Goal: Task Accomplishment & Management: Manage account settings

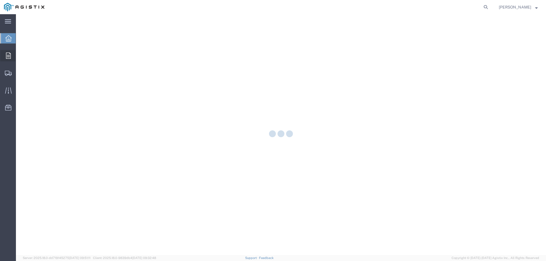
click at [9, 56] on icon at bounding box center [8, 56] width 5 height 6
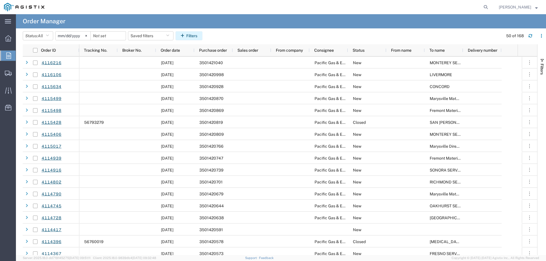
click at [195, 39] on button "Filters" at bounding box center [188, 35] width 27 height 9
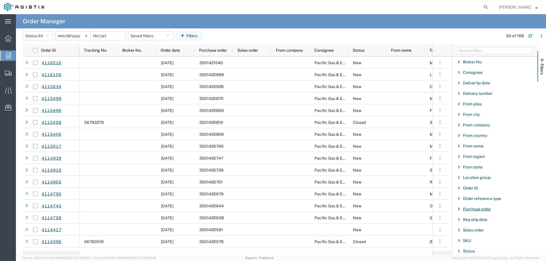
click at [480, 208] on span "Purchase order" at bounding box center [477, 209] width 28 height 5
click at [471, 233] on input "Filter Value" at bounding box center [496, 233] width 74 height 7
type input "3501418383"
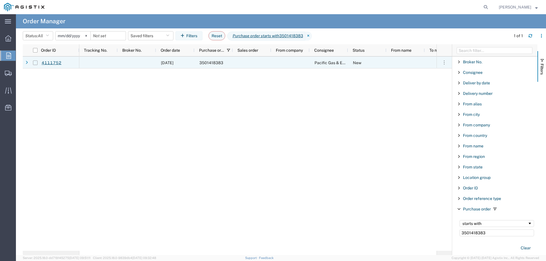
click at [34, 64] on input "Press Space to toggle row selection (unchecked)" at bounding box center [35, 63] width 5 height 5
checkbox input "true"
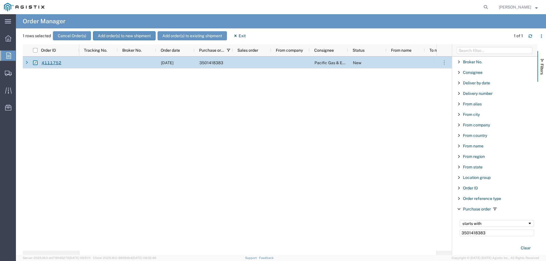
click at [115, 38] on button "Add order(s) to new shipment" at bounding box center [124, 35] width 63 height 9
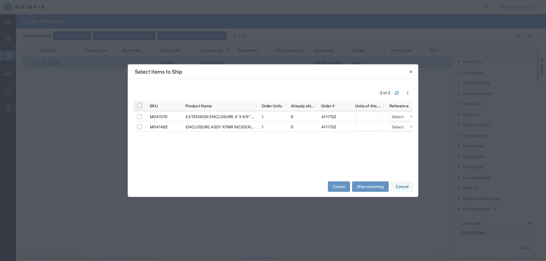
click at [139, 107] on input "checkbox" at bounding box center [139, 105] width 5 height 5
checkbox input "true"
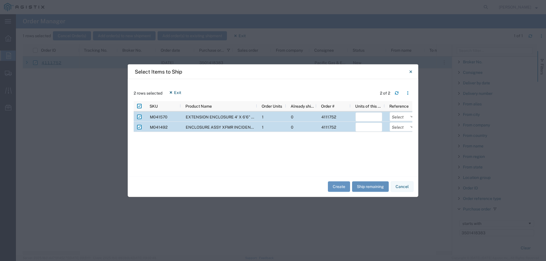
click at [373, 187] on button "Ship remaining" at bounding box center [370, 187] width 37 height 11
type input "1"
drag, startPoint x: 396, startPoint y: 117, endPoint x: 396, endPoint y: 121, distance: 3.7
click at [396, 117] on select "Select Purchase Order Delivery Number" at bounding box center [402, 116] width 27 height 9
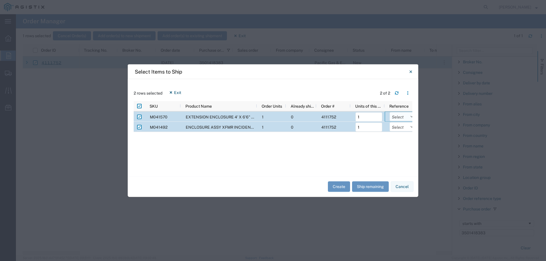
select select "PURCHORD"
click at [389, 112] on select "Select Purchase Order Delivery Number" at bounding box center [402, 116] width 27 height 9
click at [396, 128] on select "Select Purchase Order Delivery Number" at bounding box center [402, 126] width 27 height 9
select select "PURCHORD"
click at [389, 122] on select "Select Purchase Order Delivery Number" at bounding box center [402, 126] width 27 height 9
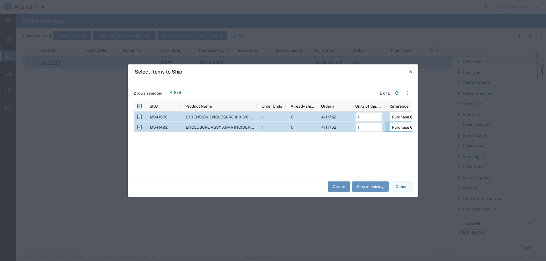
click at [342, 186] on button "Create" at bounding box center [339, 187] width 22 height 11
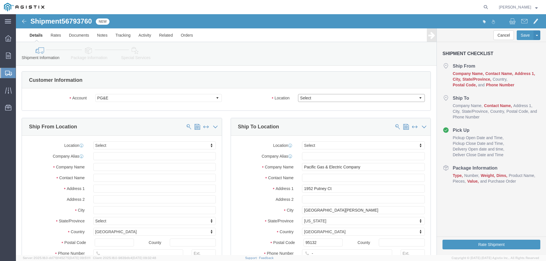
click select "Select All Others [GEOGRAPHIC_DATA] [GEOGRAPHIC_DATA] [GEOGRAPHIC_DATA] [GEOGRA…"
select select
select select "23082"
click select "Select All Others [GEOGRAPHIC_DATA] [GEOGRAPHIC_DATA] [GEOGRAPHIC_DATA] [GEOGRA…"
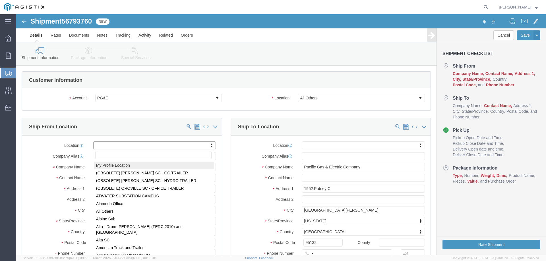
select select "MYPROFILE"
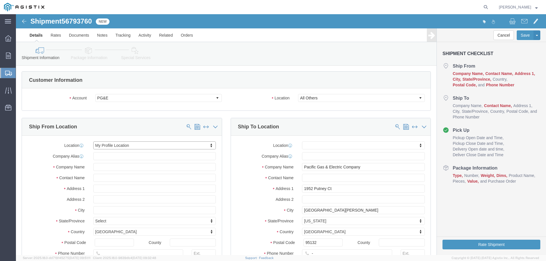
select select "CA"
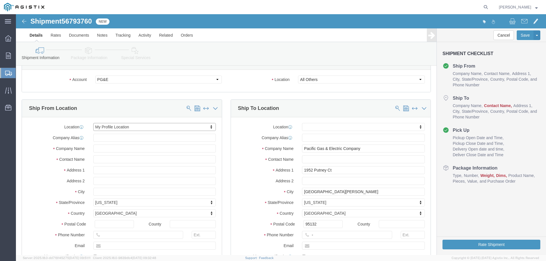
scroll to position [28, 0]
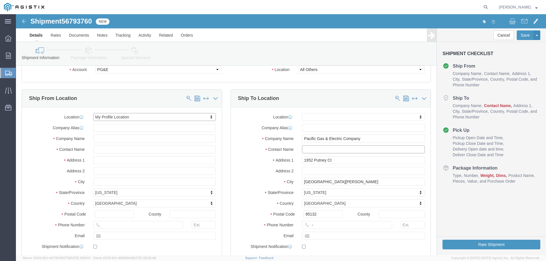
click input "text"
type input "SAn [PERSON_NAME]"
type input "123-456-7891"
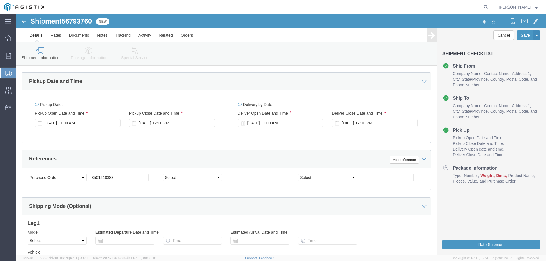
scroll to position [370, 0]
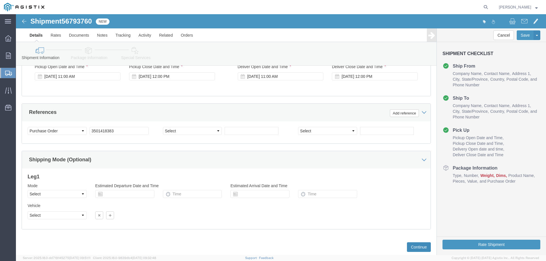
click button "Continue"
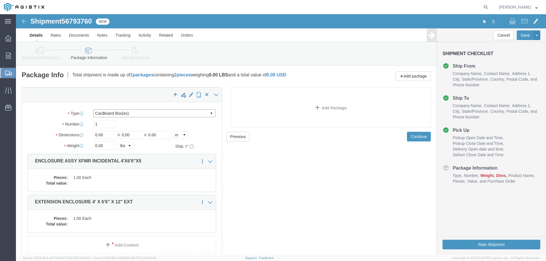
click select "Select Bulk Bundle(s) Cardboard Box(es) Carton(s) Crate(s) Drum(s) (Fiberboard)…"
select select "YRPK"
click select "Select Bulk Bundle(s) Cardboard Box(es) Carton(s) Crate(s) Drum(s) (Fiberboard)…"
click input "1"
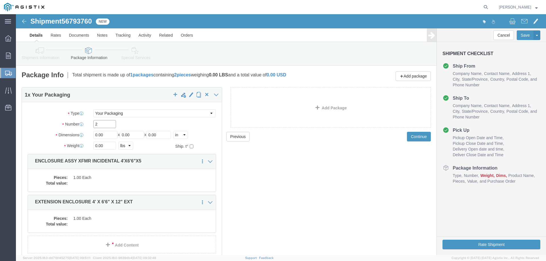
type input "2"
type input "48"
type input "78"
type input "72"
type input "13600"
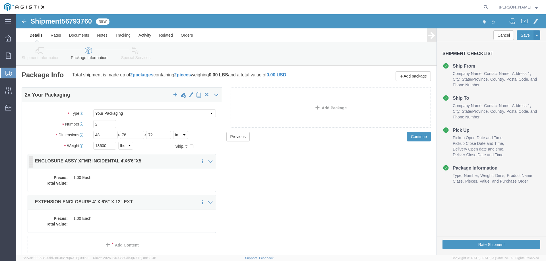
click dd "1.00 Each"
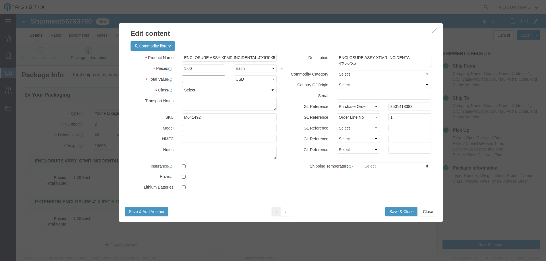
click input "text"
type input "1"
drag, startPoint x: 178, startPoint y: 70, endPoint x: 183, endPoint y: 76, distance: 7.7
click select "Select 50 55 60 65 70 85 92.5 100 125 175 250 300 400"
select select "55"
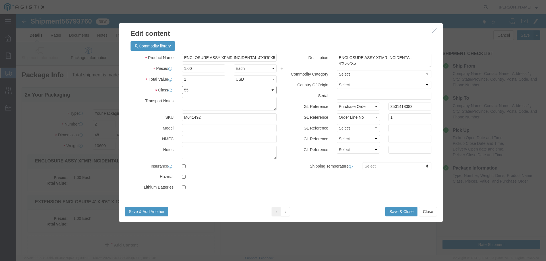
click select "Select 50 55 60 65 70 85 92.5 100 125 175 250 300 400"
click button "Save & Close"
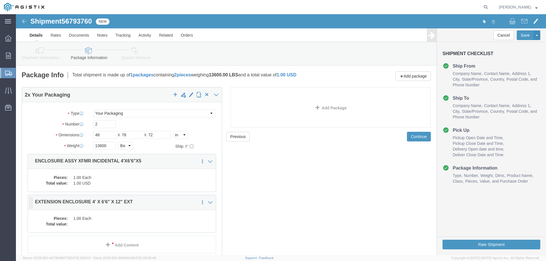
click dd "1.00 Each"
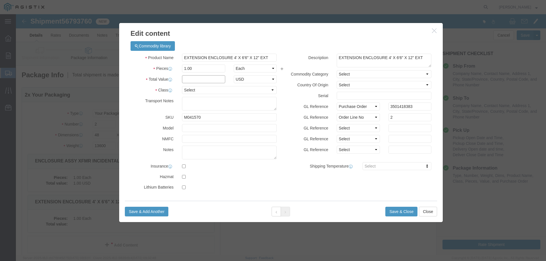
click input "text"
type input "1"
click select "Select 50 55 60 65 70 85 92.5 100 125 175 250 300 400"
select select "55"
click select "Select 50 55 60 65 70 85 92.5 100 125 175 250 300 400"
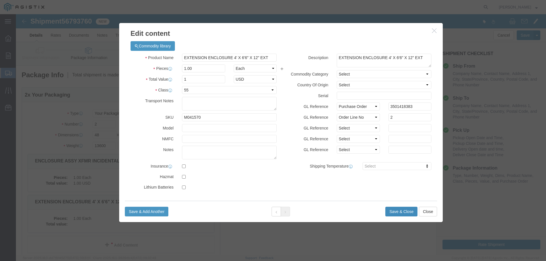
click button "Save & Close"
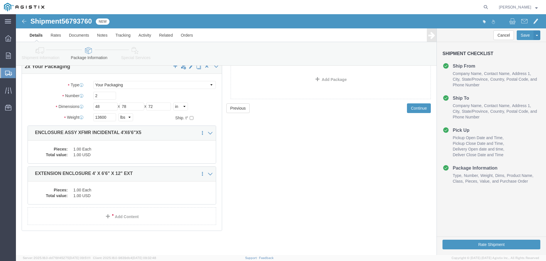
scroll to position [29, 0]
click button "Rate Shipment"
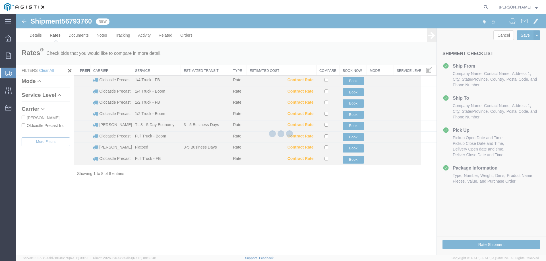
scroll to position [0, 0]
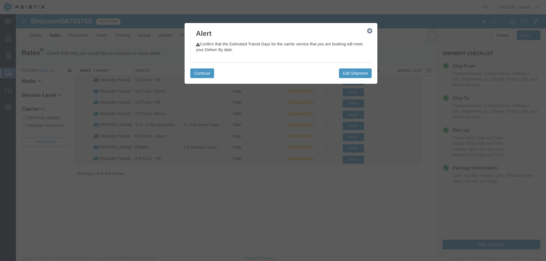
click at [370, 30] on icon "button" at bounding box center [369, 31] width 5 height 5
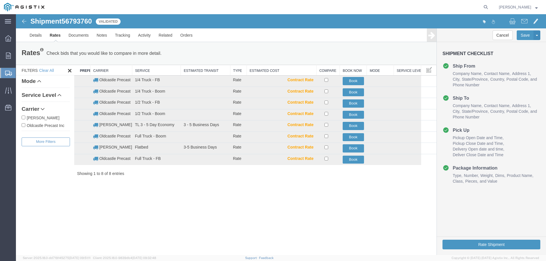
click at [48, 127] on label "Oldcastle Precast Inc" at bounding box center [46, 125] width 48 height 6
click at [25, 127] on input "Oldcastle Precast Inc" at bounding box center [24, 125] width 4 height 4
checkbox input "true"
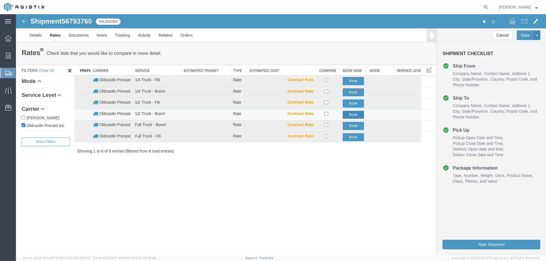
click at [351, 114] on button "Book" at bounding box center [353, 115] width 21 height 8
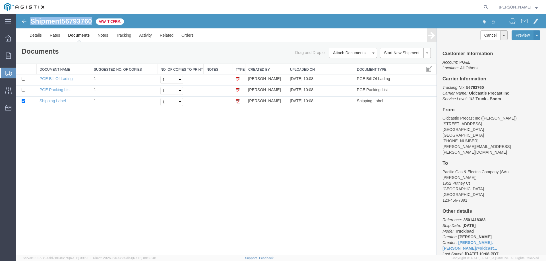
drag, startPoint x: 30, startPoint y: 20, endPoint x: 94, endPoint y: 21, distance: 63.1
click at [92, 21] on h1 "Shipment 56793760" at bounding box center [60, 21] width 61 height 7
copy h1 "Shipment 56793760"
click at [122, 37] on link "Tracking" at bounding box center [123, 35] width 23 height 14
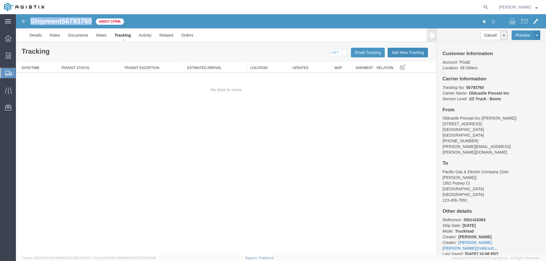
click at [412, 52] on button "Add New Tracking" at bounding box center [407, 53] width 40 height 10
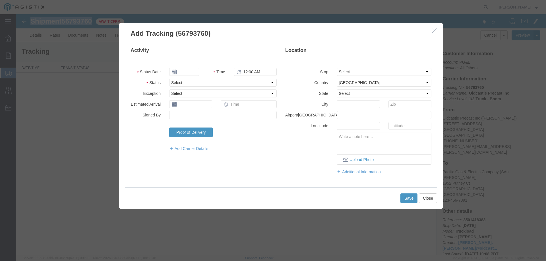
type input "[DATE]"
type input "11:00 AM"
drag, startPoint x: 181, startPoint y: 81, endPoint x: 184, endPoint y: 85, distance: 4.7
click at [181, 81] on select "Select Arrival Notice Available Arrival Notice Imported Arrive at Delivery Loca…" at bounding box center [222, 83] width 107 height 8
select select "DELIVRED"
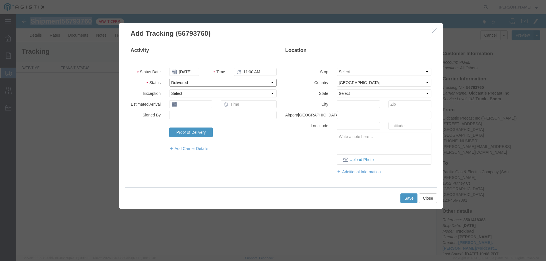
click at [169, 79] on select "Select Arrival Notice Available Arrival Notice Imported Arrive at Delivery Loca…" at bounding box center [222, 83] width 107 height 8
click at [406, 198] on button "Save" at bounding box center [408, 199] width 17 height 10
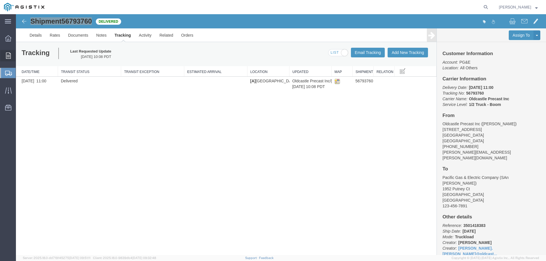
click at [6, 55] on icon at bounding box center [8, 56] width 5 height 6
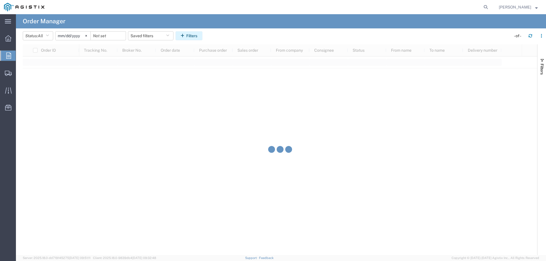
click at [195, 36] on button "Filters" at bounding box center [188, 35] width 27 height 9
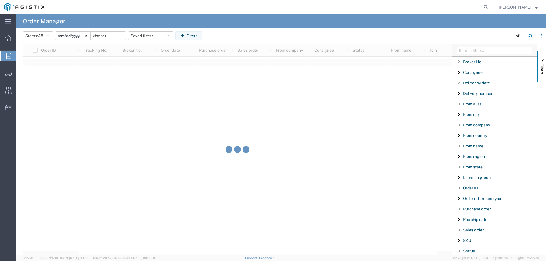
click at [474, 209] on span "Purchase order" at bounding box center [477, 209] width 28 height 5
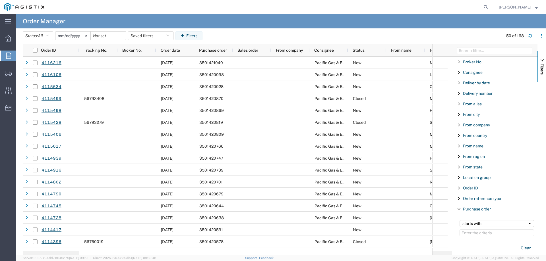
click at [475, 233] on input "Filter Value" at bounding box center [496, 233] width 74 height 7
type input "3501412530"
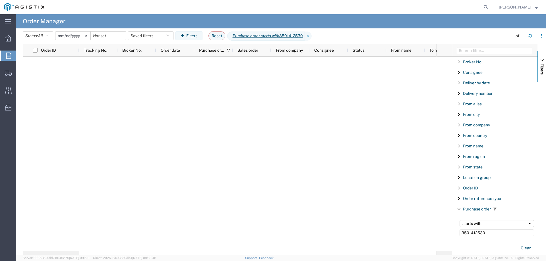
click at [74, 35] on input "[DATE]" at bounding box center [72, 36] width 35 height 9
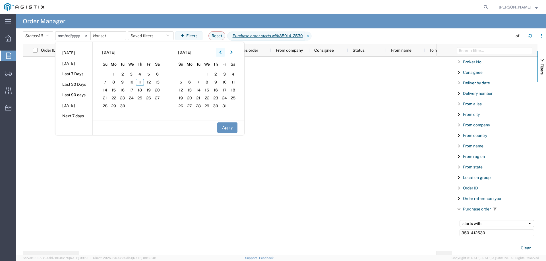
click at [224, 51] on button "button" at bounding box center [220, 52] width 9 height 9
click at [125, 73] on span "1" at bounding box center [122, 74] width 9 height 7
click at [232, 130] on button "Apply" at bounding box center [227, 128] width 20 height 11
type input "[DATE]"
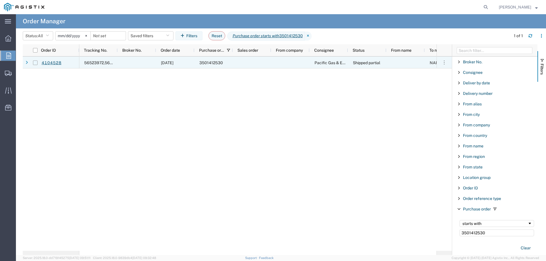
click at [35, 63] on input "Press Space to toggle row selection (unchecked)" at bounding box center [35, 63] width 5 height 5
checkbox input "true"
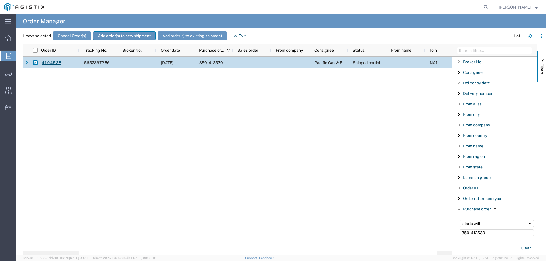
click at [110, 38] on button "Add order(s) to new shipment" at bounding box center [124, 35] width 63 height 9
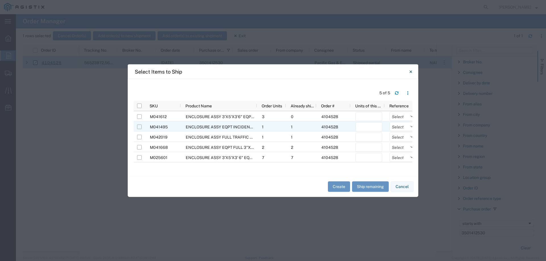
click at [139, 126] on input "Press Space to toggle row selection (unchecked)" at bounding box center [139, 126] width 5 height 5
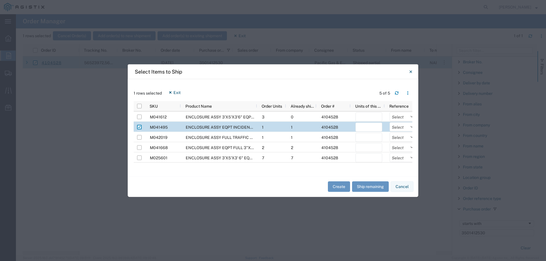
click at [140, 127] on input "Press Space to toggle row selection (checked)" at bounding box center [139, 127] width 5 height 5
checkbox input "false"
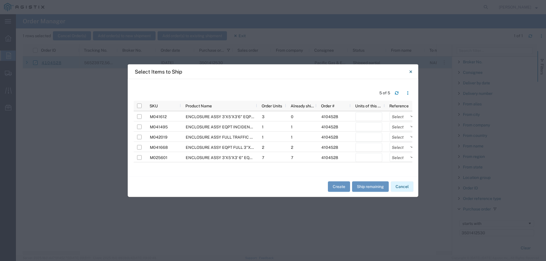
click at [403, 187] on button "Cancel" at bounding box center [402, 187] width 23 height 11
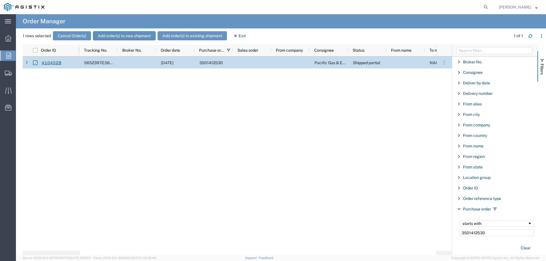
click at [115, 36] on button "Add order(s) to new shipment" at bounding box center [124, 35] width 63 height 9
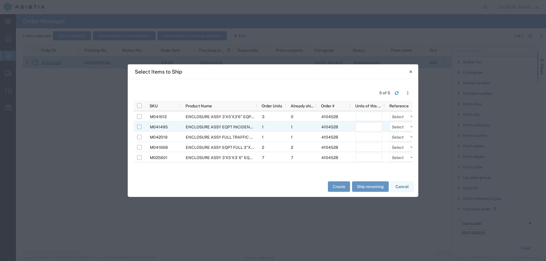
click at [140, 127] on input "Press Space to toggle row selection (unchecked)" at bounding box center [139, 126] width 5 height 5
checkbox input "true"
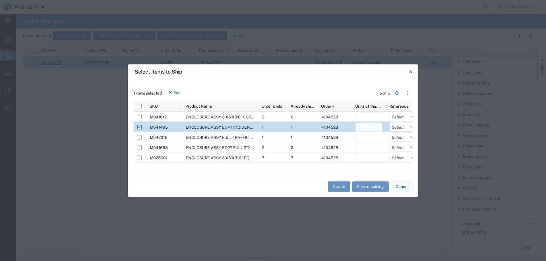
click at [375, 126] on input "number" at bounding box center [368, 127] width 27 height 9
type input "1"
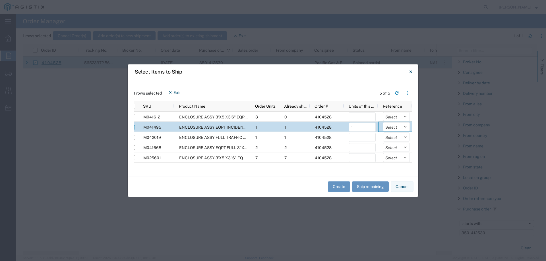
scroll to position [0, 7]
click at [389, 126] on select "Select Purchase Order Delivery Number" at bounding box center [396, 126] width 27 height 9
select select "PURCHORD"
click at [383, 122] on select "Select Purchase Order Delivery Number" at bounding box center [396, 126] width 27 height 9
click at [340, 188] on button "Create" at bounding box center [339, 187] width 22 height 11
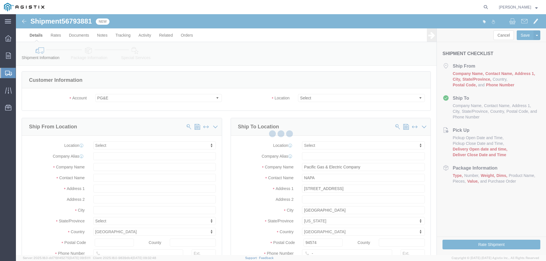
click at [329, 98] on div at bounding box center [281, 134] width 530 height 241
select select
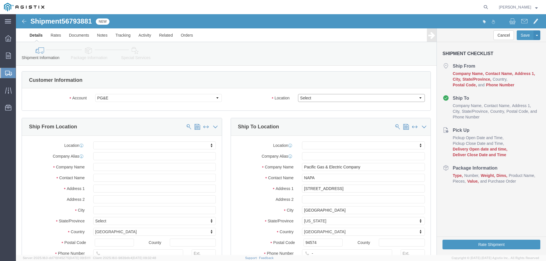
click select "Select All Others [GEOGRAPHIC_DATA] [GEOGRAPHIC_DATA] [GEOGRAPHIC_DATA] [GEOGRA…"
select select "23082"
click select "Select All Others [GEOGRAPHIC_DATA] [GEOGRAPHIC_DATA] [GEOGRAPHIC_DATA] [GEOGRA…"
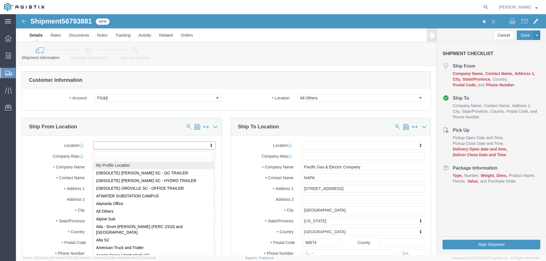
select select "MYPROFILE"
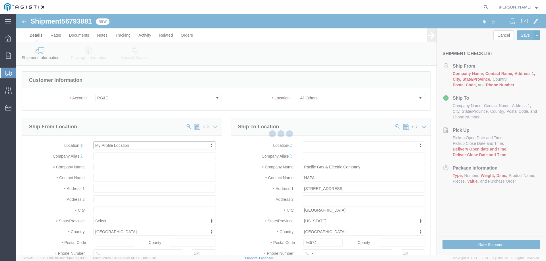
select select "CA"
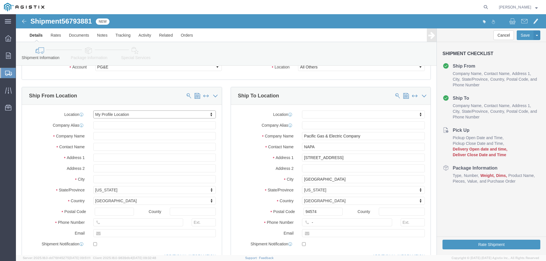
scroll to position [85, 0]
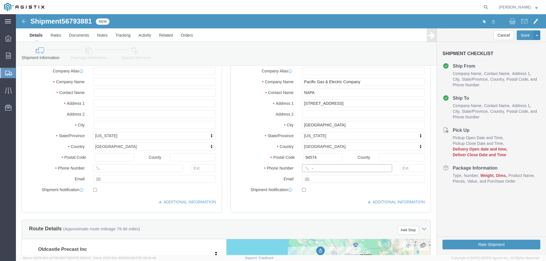
click input "-"
type input "123-456-7891"
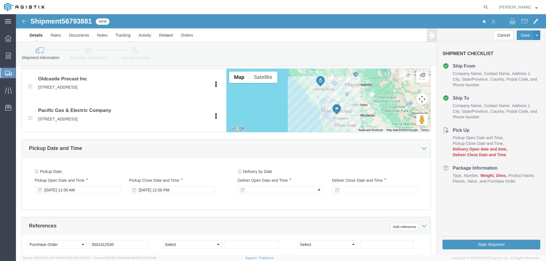
click div
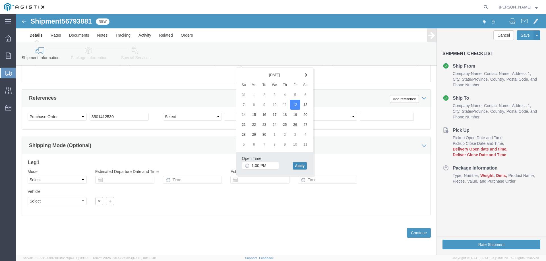
click button "Apply"
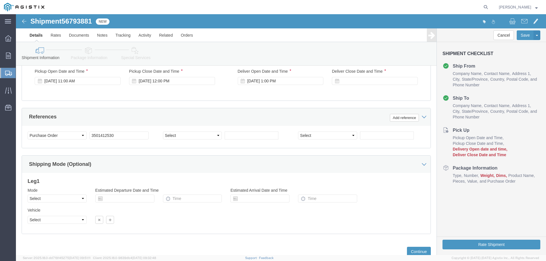
scroll to position [327, 0]
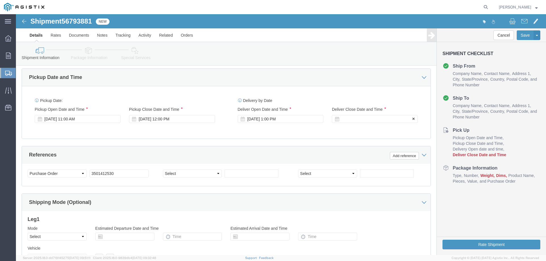
click div
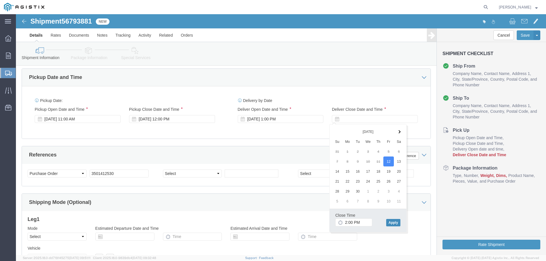
click button "Apply"
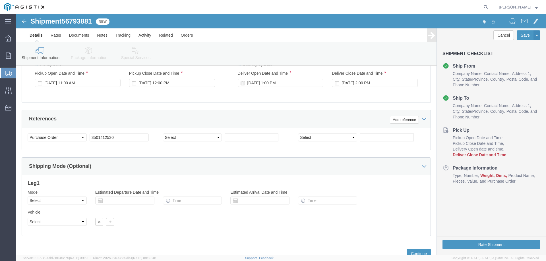
scroll to position [384, 0]
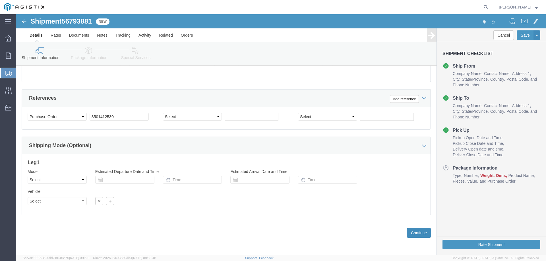
click button "Continue"
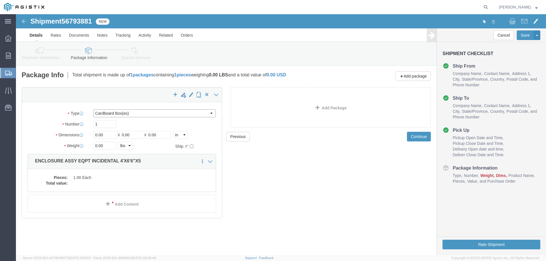
click select "Select Bulk Bundle(s) Cardboard Box(es) Carton(s) Crate(s) Drum(s) (Fiberboard)…"
select select "YRPK"
click select "Select Bulk Bundle(s) Cardboard Box(es) Carton(s) Crate(s) Drum(s) (Fiberboard)…"
click input "0.00"
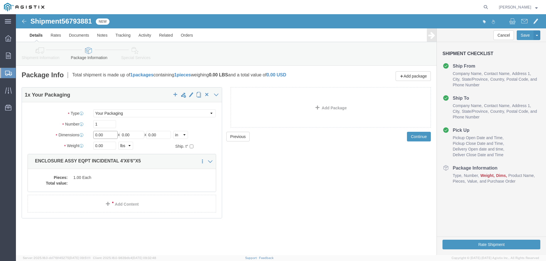
type input "7"
type input "48"
type input "78"
type input "60"
type input "13000"
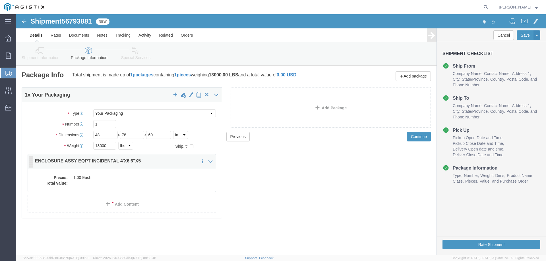
click div "Pieces: 1.00 Each Total value:"
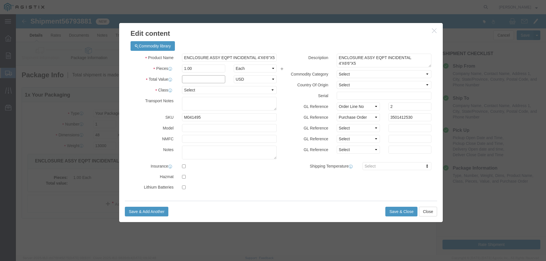
click input "text"
type input "1"
click select "Select 50 55 60 65 70 85 92.5 100 125 175 250 300 400"
select select "55"
click select "Select 50 55 60 65 70 85 92.5 100 125 175 250 300 400"
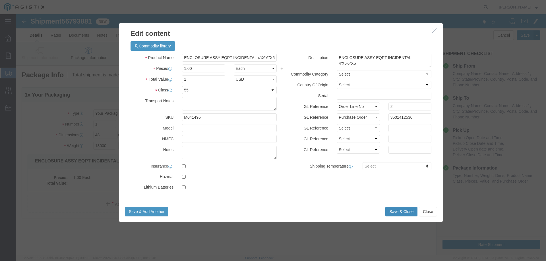
click button "Save & Close"
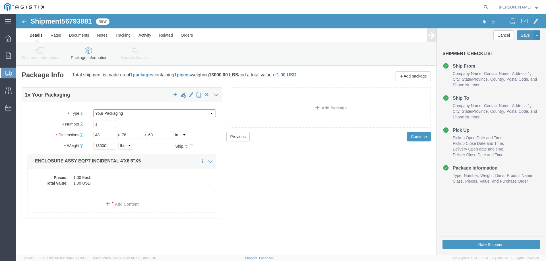
click select "Select Bulk Bundle(s) Cardboard Box(es) Carton(s) Crate(s) Drum(s) (Fiberboard)…"
click button "Rate Shipment"
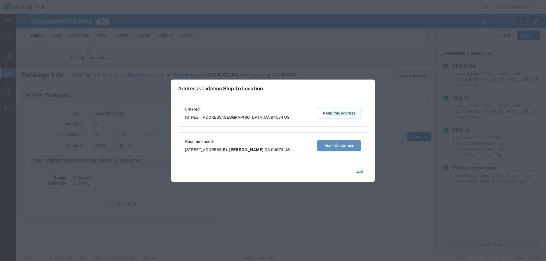
click at [331, 146] on button "Use this address" at bounding box center [339, 145] width 44 height 11
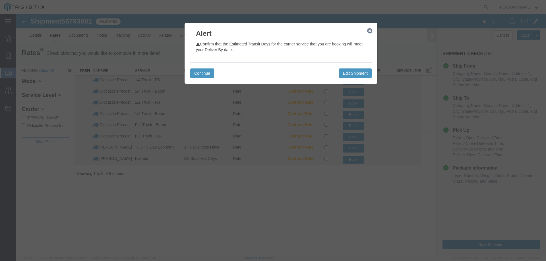
click at [370, 31] on icon "button" at bounding box center [369, 31] width 5 height 5
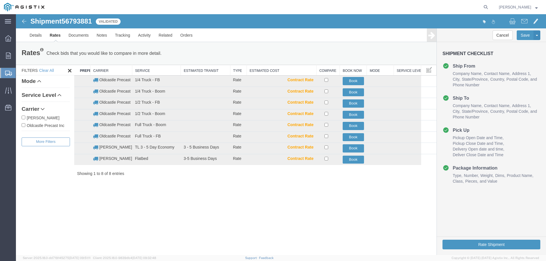
click at [44, 126] on label "Oldcastle Precast Inc" at bounding box center [46, 125] width 48 height 6
click at [25, 126] on input "Oldcastle Precast Inc" at bounding box center [24, 125] width 4 height 4
checkbox input "true"
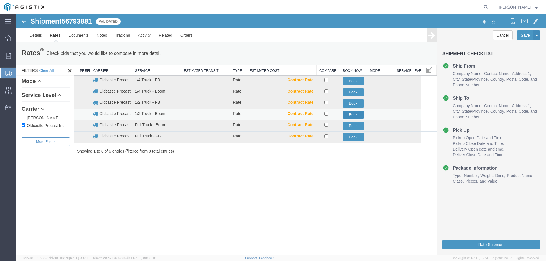
click at [353, 115] on button "Book" at bounding box center [353, 115] width 21 height 8
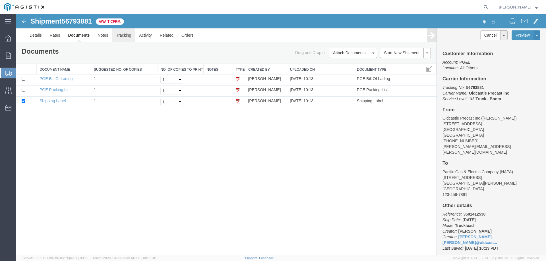
click at [123, 36] on link "Tracking" at bounding box center [123, 35] width 23 height 14
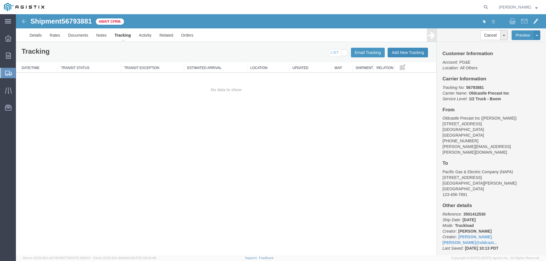
click at [408, 55] on button "Add New Tracking" at bounding box center [407, 53] width 40 height 10
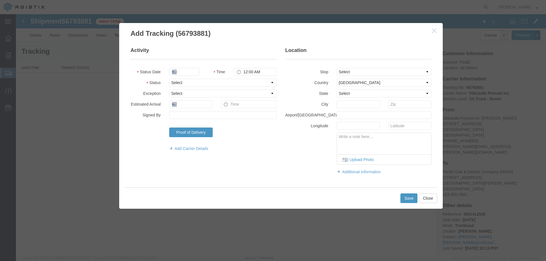
type input "[DATE]"
type input "11:00 AM"
drag, startPoint x: 180, startPoint y: 81, endPoint x: 184, endPoint y: 85, distance: 5.3
click at [180, 81] on select "Select Arrival Notice Available Arrival Notice Imported Arrive at Delivery Loca…" at bounding box center [222, 83] width 107 height 8
select select "DELIVRED"
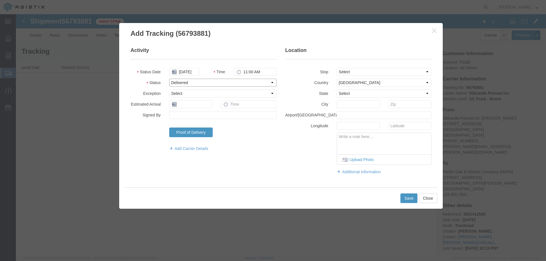
click at [169, 79] on select "Select Arrival Notice Available Arrival Notice Imported Arrive at Delivery Loca…" at bounding box center [222, 83] width 107 height 8
click at [410, 195] on button "Save" at bounding box center [408, 199] width 17 height 10
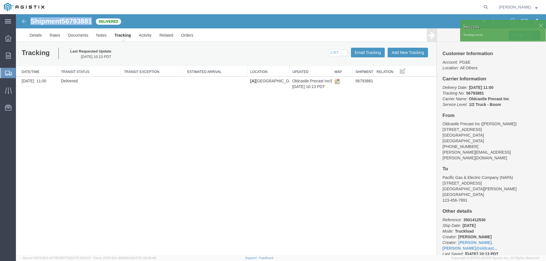
drag, startPoint x: 31, startPoint y: 21, endPoint x: 96, endPoint y: 22, distance: 64.5
click at [96, 22] on div "Shipment 56793881 1 of 1 Delivered" at bounding box center [148, 23] width 264 height 11
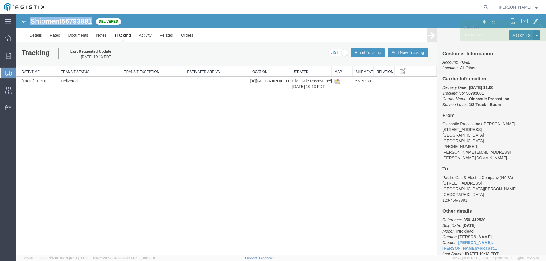
copy h1 "Shipment 56793881"
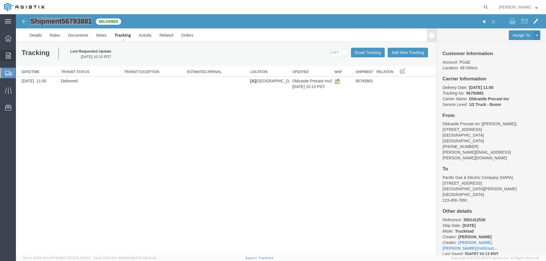
click at [12, 53] on div at bounding box center [8, 55] width 16 height 11
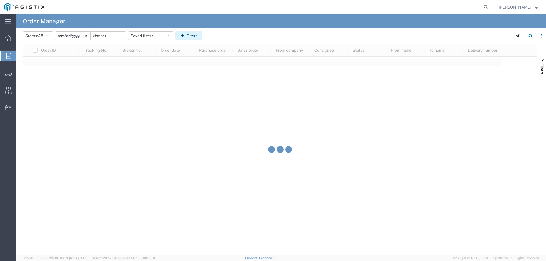
click at [193, 36] on button "Filters" at bounding box center [188, 35] width 27 height 9
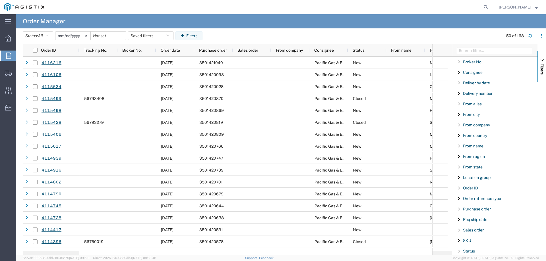
click at [482, 210] on span "Purchase order" at bounding box center [477, 209] width 28 height 5
click at [484, 231] on input "Filter Value" at bounding box center [496, 233] width 74 height 7
type input "3501417421"
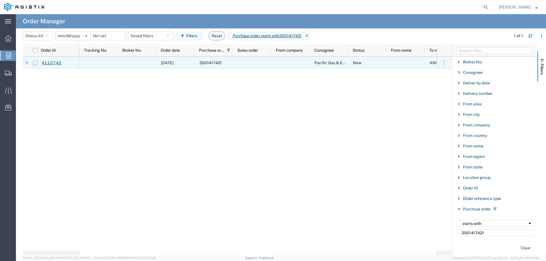
click at [35, 62] on input "Press Space to toggle row selection (unchecked)" at bounding box center [35, 63] width 5 height 5
checkbox input "true"
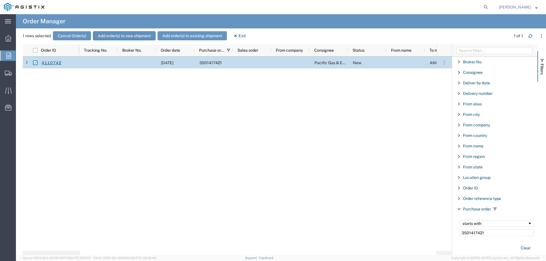
click at [109, 36] on button "Add order(s) to new shipment" at bounding box center [124, 35] width 63 height 9
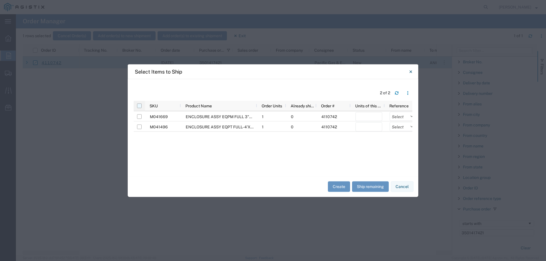
click at [139, 106] on input "checkbox" at bounding box center [139, 105] width 5 height 5
checkbox input "true"
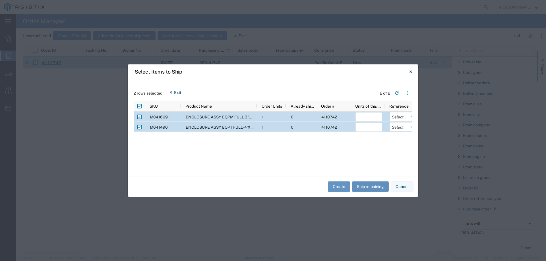
click at [363, 186] on button "Ship remaining" at bounding box center [370, 187] width 37 height 11
type input "1"
click at [404, 116] on select "Select Purchase Order Delivery Number" at bounding box center [402, 116] width 27 height 9
select select "PURCHORD"
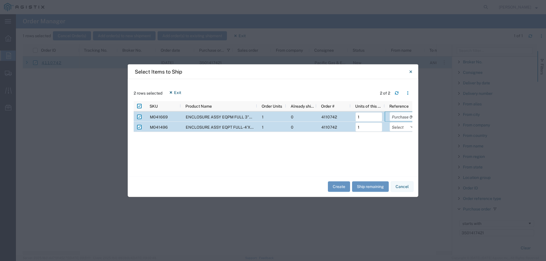
click at [389, 112] on select "Select Purchase Order Delivery Number" at bounding box center [402, 116] width 27 height 9
click at [399, 126] on select "Select Purchase Order Delivery Number" at bounding box center [402, 126] width 27 height 9
select select "PURCHORD"
click at [389, 122] on select "Select Purchase Order Delivery Number" at bounding box center [402, 126] width 27 height 9
click at [343, 186] on button "Create" at bounding box center [339, 187] width 22 height 11
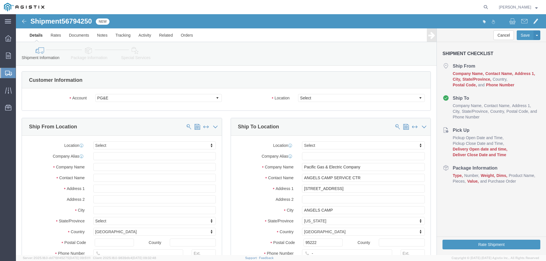
select select
click select "Select All Others [GEOGRAPHIC_DATA] [GEOGRAPHIC_DATA] [GEOGRAPHIC_DATA] [GEOGRA…"
select select "23082"
click select "Select All Others [GEOGRAPHIC_DATA] [GEOGRAPHIC_DATA] [GEOGRAPHIC_DATA] [GEOGRA…"
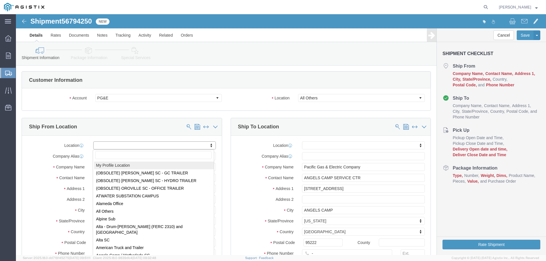
select select "MYPROFILE"
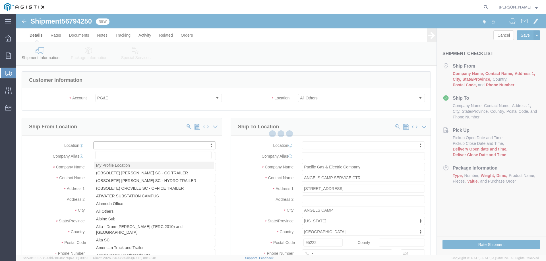
select select "CA"
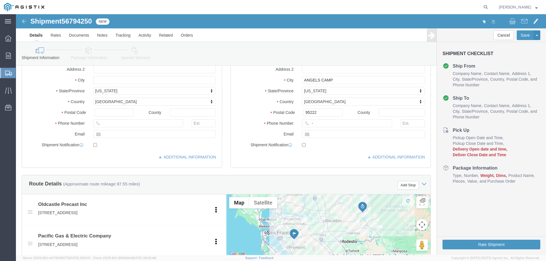
scroll to position [114, 0]
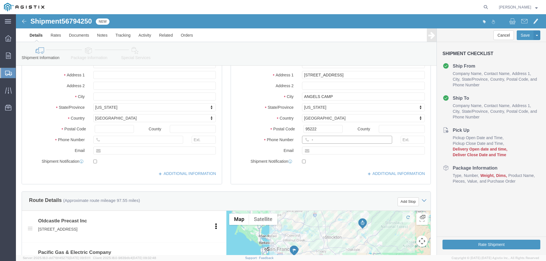
click input "-"
type input "123-456-7891"
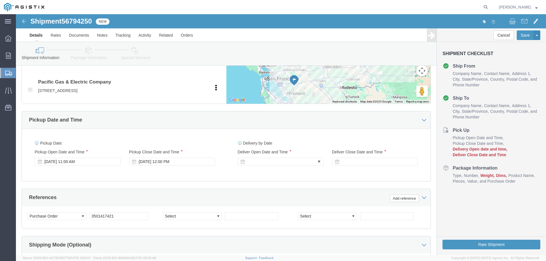
click div
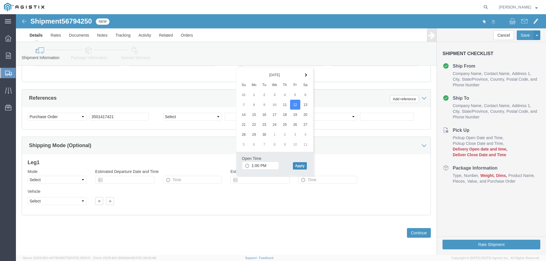
click button "Apply"
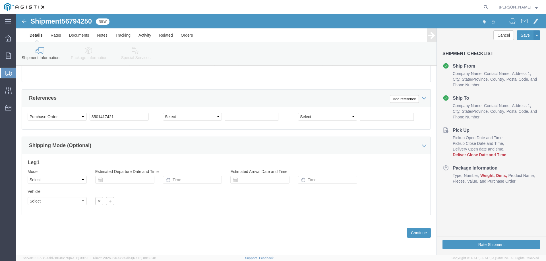
scroll to position [355, 0]
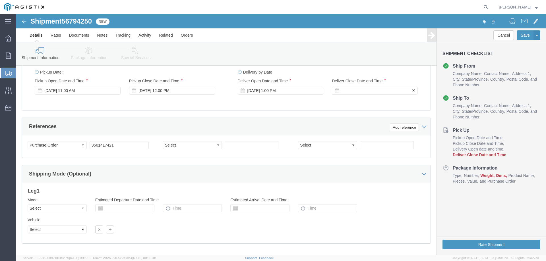
click div
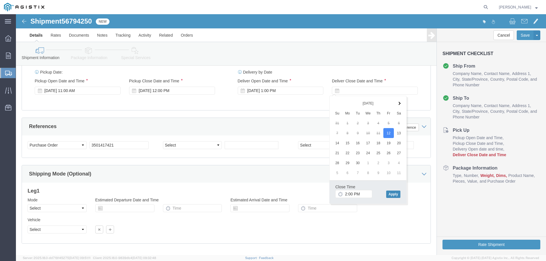
click button "Apply"
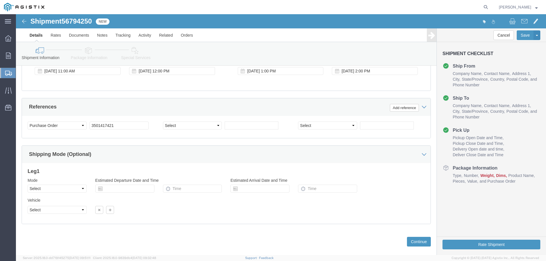
scroll to position [384, 0]
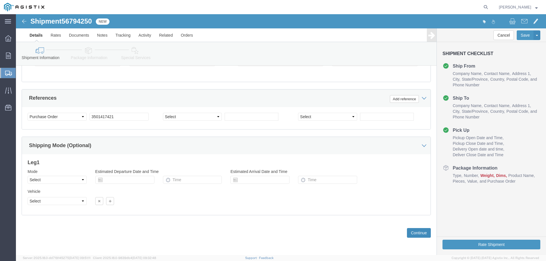
click button "Continue"
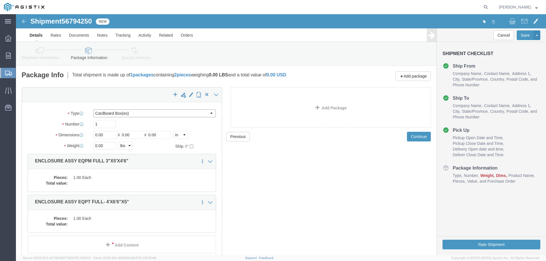
click select "Select Bulk Bundle(s) Cardboard Box(es) Carton(s) Crate(s) Drum(s) (Fiberboard)…"
select select "YRPK"
click select "Select Bulk Bundle(s) Cardboard Box(es) Carton(s) Crate(s) Drum(s) (Fiberboard)…"
click input "0.00"
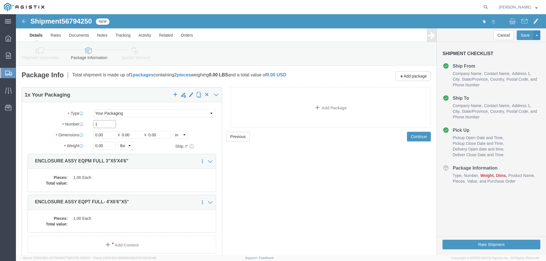
click input "1"
type input "2"
type input "48"
type input "78"
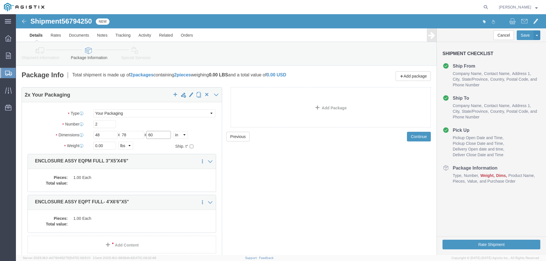
type input "60"
type input "18500"
click dd
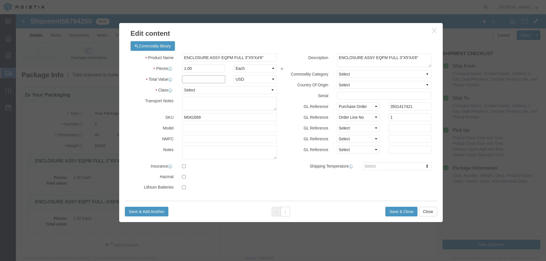
click input "text"
type input "1"
select select "USD"
select select "55"
click button "Save & Close"
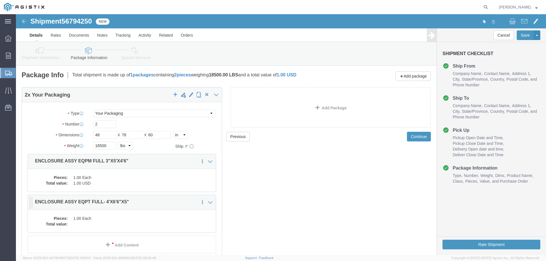
click div "Pieces: 1.00 Each Total value:"
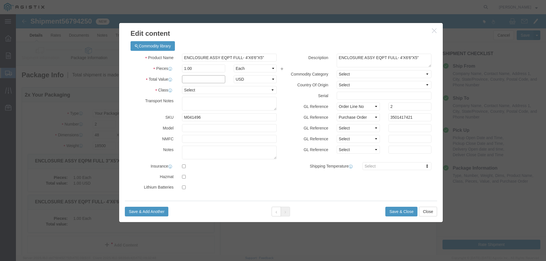
click input "text"
type input "1"
select select "USD"
select select "55"
click button "Save & Close"
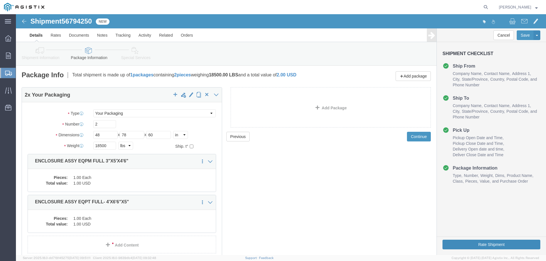
click button "Rate Shipment"
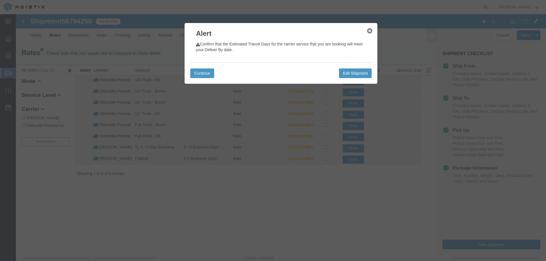
click at [371, 31] on icon "button" at bounding box center [369, 31] width 5 height 5
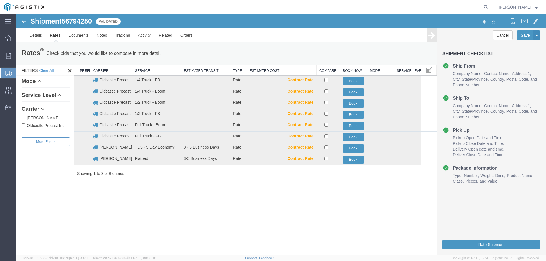
click at [61, 127] on label "Oldcastle Precast Inc" at bounding box center [46, 125] width 48 height 6
click at [25, 127] on input "Oldcastle Precast Inc" at bounding box center [24, 125] width 4 height 4
checkbox input "true"
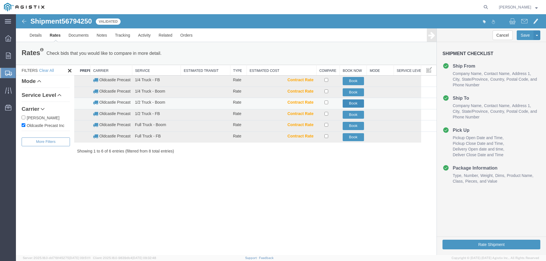
click at [352, 101] on button "Book" at bounding box center [353, 103] width 21 height 8
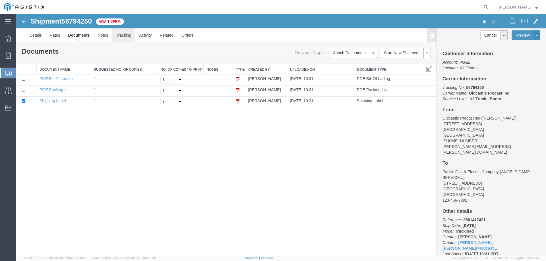
click at [127, 36] on link "Tracking" at bounding box center [123, 35] width 23 height 14
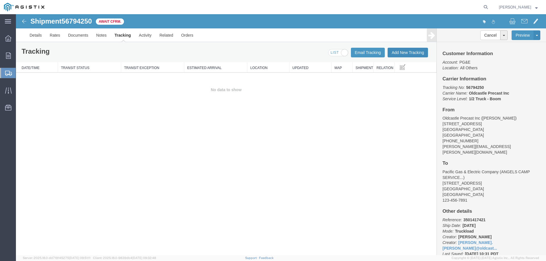
click at [404, 51] on button "Add New Tracking" at bounding box center [407, 53] width 40 height 10
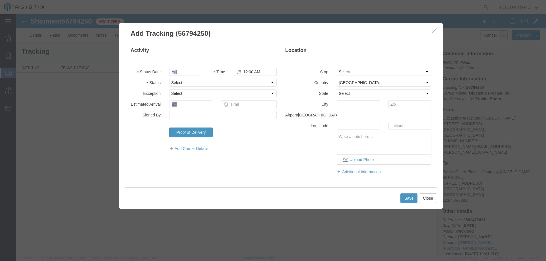
type input "[DATE]"
type input "11:00 AM"
click at [188, 82] on select "Select Arrival Notice Available Arrival Notice Imported Arrive at Delivery Loca…" at bounding box center [222, 83] width 107 height 8
select select "DELIVRED"
click at [169, 79] on select "Select Arrival Notice Available Arrival Notice Imported Arrive at Delivery Loca…" at bounding box center [222, 83] width 107 height 8
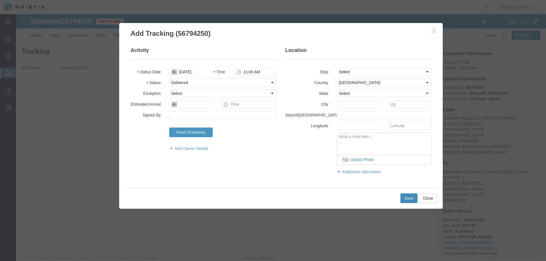
click at [407, 199] on button "Save" at bounding box center [408, 199] width 17 height 10
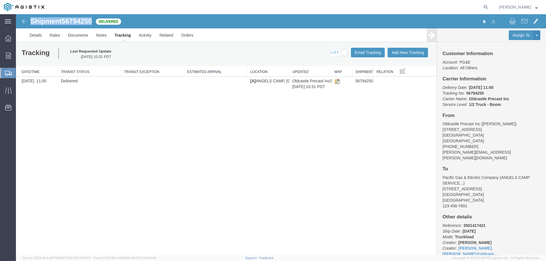
drag, startPoint x: 30, startPoint y: 21, endPoint x: 92, endPoint y: 22, distance: 61.7
click at [92, 22] on h1 "Shipment 56794250" at bounding box center [60, 21] width 61 height 7
copy h1 "Shipment 56794250"
click at [11, 54] on icon at bounding box center [8, 56] width 5 height 6
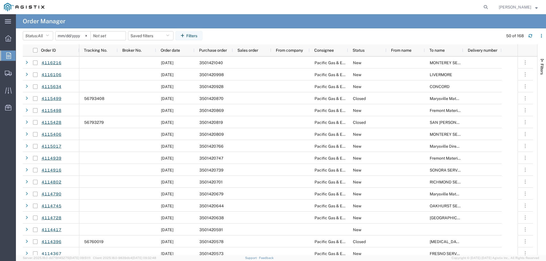
drag, startPoint x: 195, startPoint y: 35, endPoint x: 277, endPoint y: 67, distance: 88.0
click at [195, 35] on button "Filters" at bounding box center [188, 35] width 27 height 9
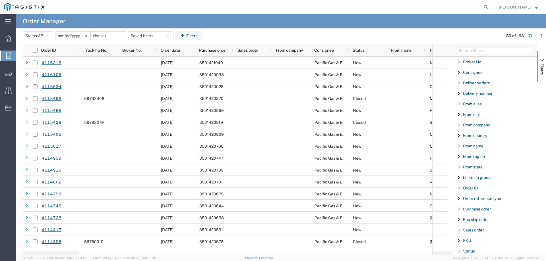
click at [484, 209] on span "Purchase order" at bounding box center [477, 209] width 28 height 5
click at [477, 233] on input "Filter Value" at bounding box center [496, 233] width 74 height 7
type input "3501417933"
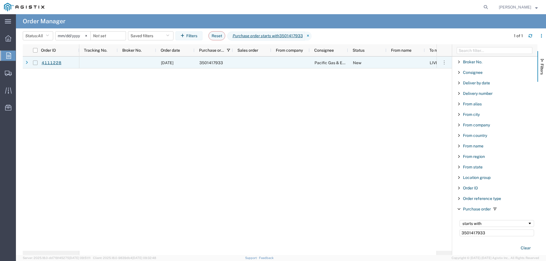
click at [36, 63] on input "Press Space to toggle row selection (unchecked)" at bounding box center [35, 63] width 5 height 5
checkbox input "true"
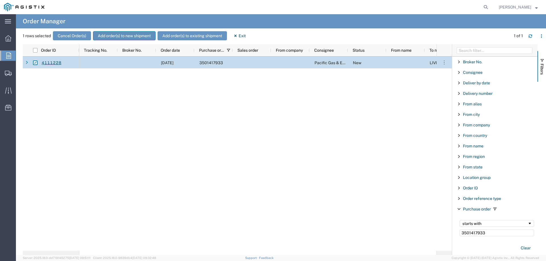
click at [104, 37] on button "Add order(s) to new shipment" at bounding box center [124, 35] width 63 height 9
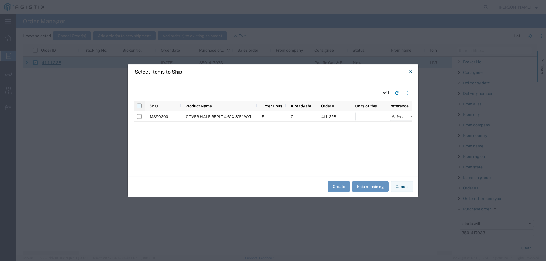
click at [140, 105] on input "checkbox" at bounding box center [139, 105] width 5 height 5
checkbox input "true"
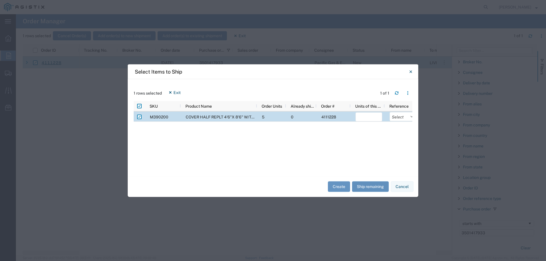
click at [369, 184] on button "Ship remaining" at bounding box center [370, 187] width 37 height 11
type input "5"
click at [397, 117] on select "Select Purchase Order Delivery Number" at bounding box center [402, 116] width 27 height 9
select select "PURCHORD"
click at [389, 112] on select "Select Purchase Order Delivery Number" at bounding box center [402, 116] width 27 height 9
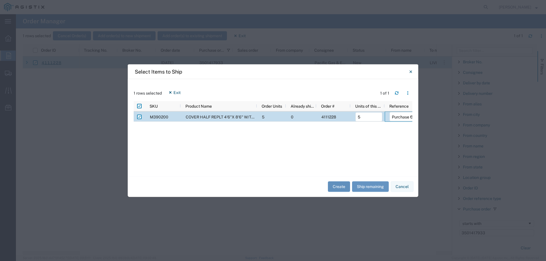
click at [340, 187] on button "Create" at bounding box center [339, 187] width 22 height 11
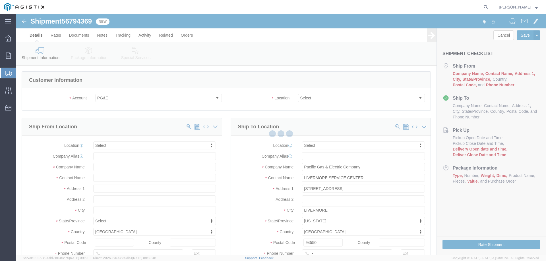
select select
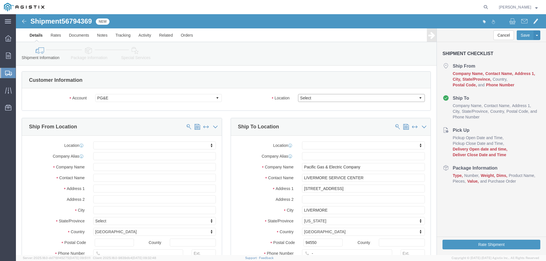
click select "Select All Others [GEOGRAPHIC_DATA] [GEOGRAPHIC_DATA] [GEOGRAPHIC_DATA] [GEOGRA…"
select select "23082"
click select "Select All Others [GEOGRAPHIC_DATA] [GEOGRAPHIC_DATA] [GEOGRAPHIC_DATA] [GEOGRA…"
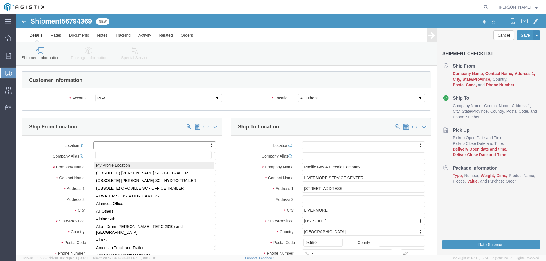
select select "MYPROFILE"
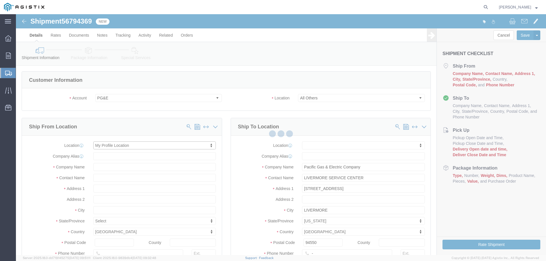
select select "CA"
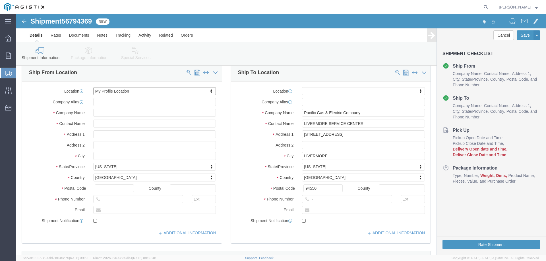
scroll to position [85, 0]
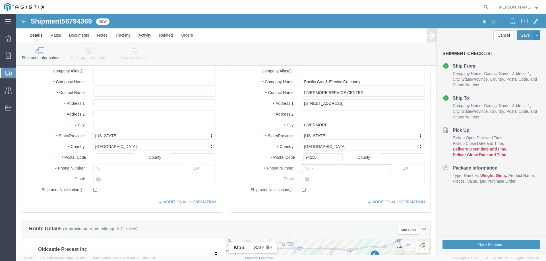
click input "-"
type input "123-456-7891"
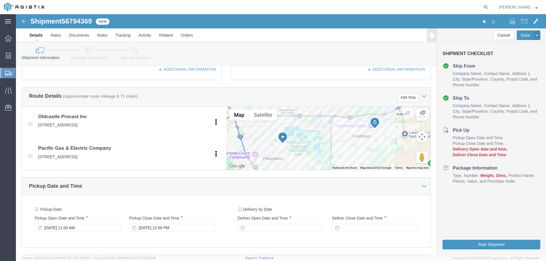
scroll to position [256, 0]
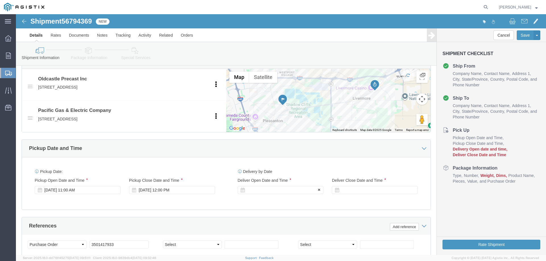
click div
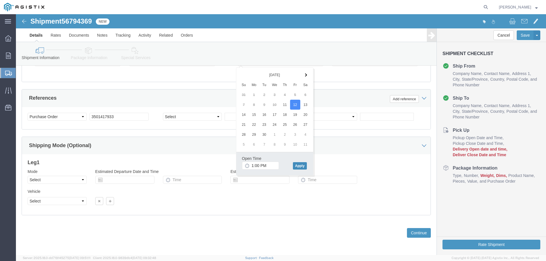
click button "Apply"
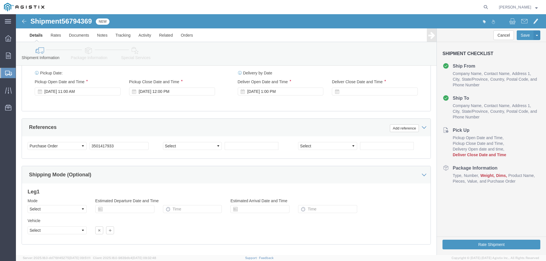
scroll to position [327, 0]
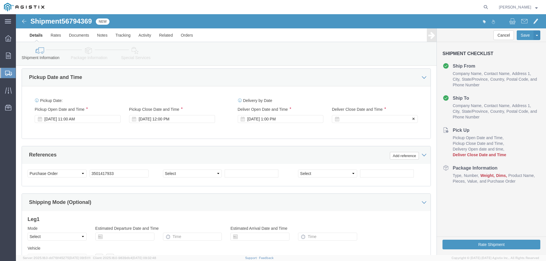
click div
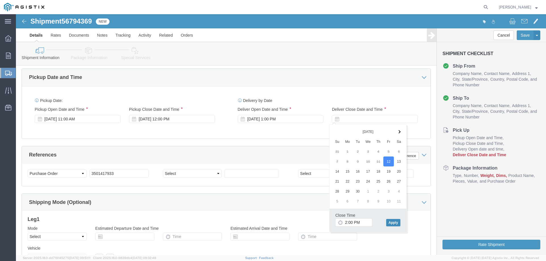
click button "Apply"
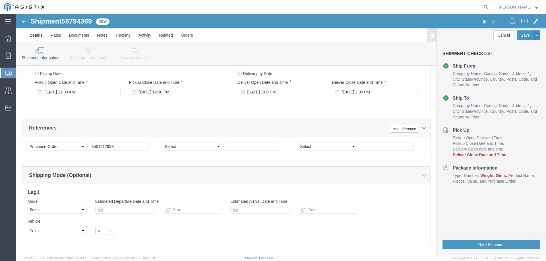
scroll to position [384, 0]
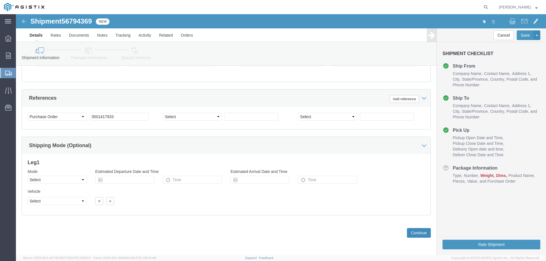
click button "Continue"
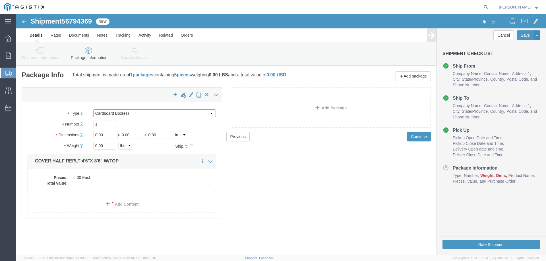
click select "Select Bulk Bundle(s) Cardboard Box(es) Carton(s) Crate(s) Drum(s) (Fiberboard)…"
select select "YRPK"
click select "Select Bulk Bundle(s) Cardboard Box(es) Carton(s) Crate(s) Drum(s) (Fiberboard)…"
click input "0.00"
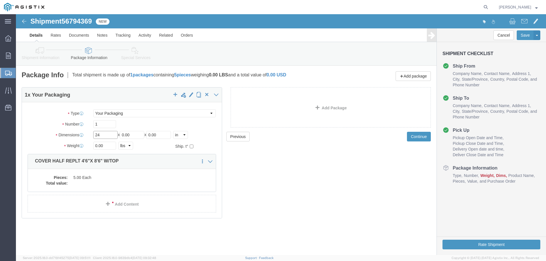
type input "24"
type input "48"
type input "6"
type input "50"
click dd
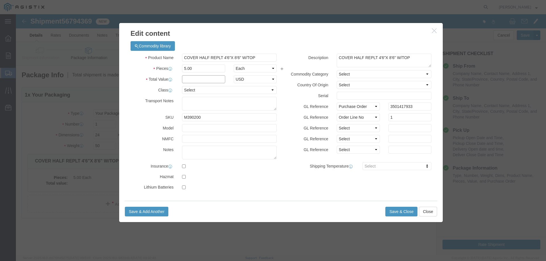
click input "text"
type input "1"
click select "Select 50 55 60 65 70 85 92.5 100 125 175 250 300 400"
select select "55"
click select "Select 50 55 60 65 70 85 92.5 100 125 175 250 300 400"
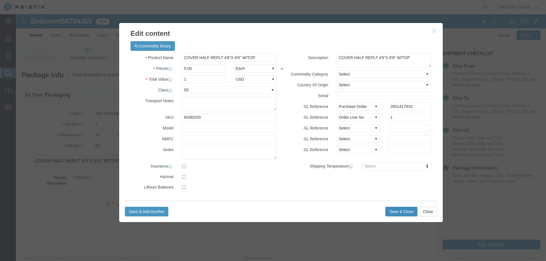
click button "Save & Close"
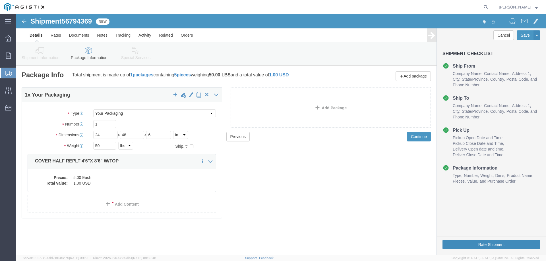
click button "Rate Shipment"
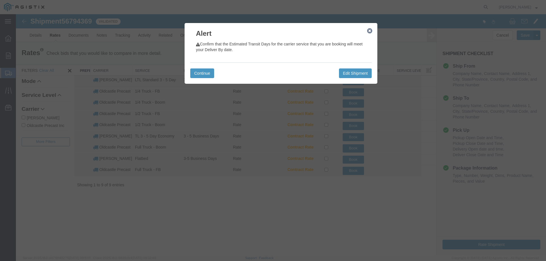
click at [370, 33] on icon "button" at bounding box center [369, 31] width 5 height 5
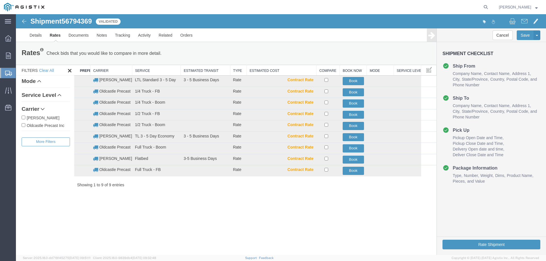
click at [37, 123] on label "Oldcastle Precast Inc" at bounding box center [46, 125] width 48 height 6
click at [25, 123] on input "Oldcastle Precast Inc" at bounding box center [24, 125] width 4 height 4
checkbox input "true"
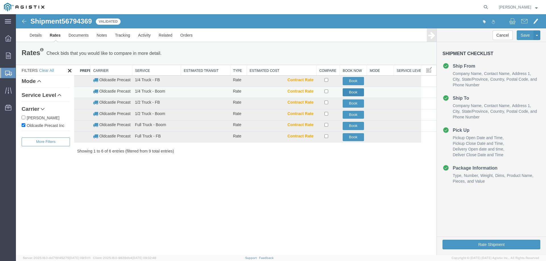
click at [352, 93] on button "Book" at bounding box center [353, 92] width 21 height 8
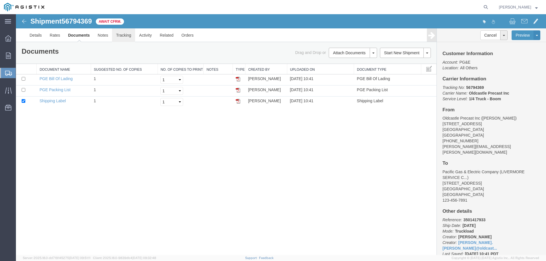
click at [128, 36] on link "Tracking" at bounding box center [123, 35] width 23 height 14
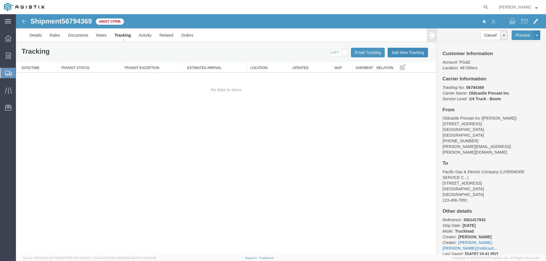
click at [406, 54] on button "Add New Tracking" at bounding box center [407, 53] width 40 height 10
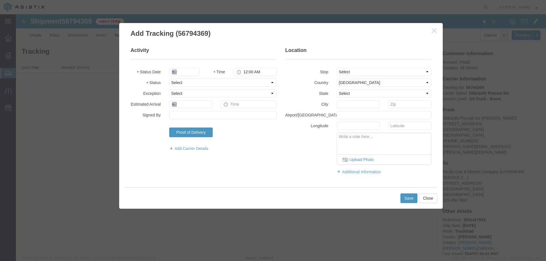
type input "[DATE]"
type input "11:00 AM"
click at [192, 83] on select "Select Arrival Notice Available Arrival Notice Imported Arrive at Delivery Loca…" at bounding box center [222, 83] width 107 height 8
select select "DELIVRED"
click at [169, 79] on select "Select Arrival Notice Available Arrival Notice Imported Arrive at Delivery Loca…" at bounding box center [222, 83] width 107 height 8
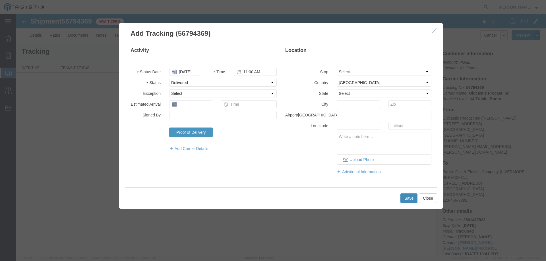
click at [402, 196] on button "Save" at bounding box center [408, 199] width 17 height 10
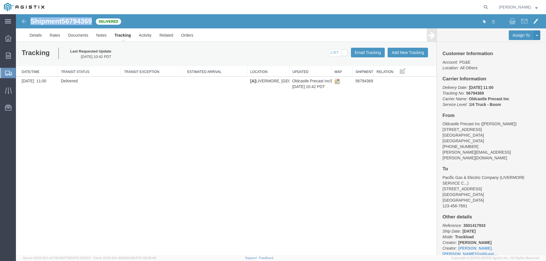
drag, startPoint x: 32, startPoint y: 22, endPoint x: 93, endPoint y: 24, distance: 61.2
click at [92, 24] on h1 "Shipment 56794369" at bounding box center [60, 21] width 61 height 7
copy h1 "Shipment 56794369"
click at [3, 56] on div at bounding box center [8, 55] width 16 height 11
